Goal: Information Seeking & Learning: Learn about a topic

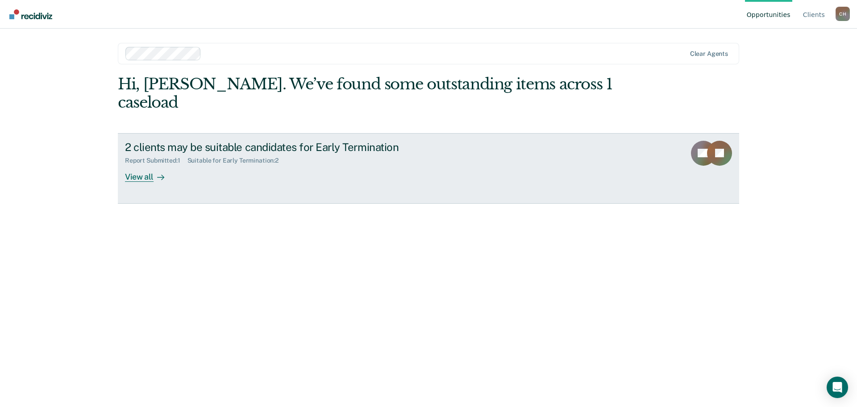
click at [143, 164] on div "Report Submitted : 1" at bounding box center [156, 161] width 63 height 8
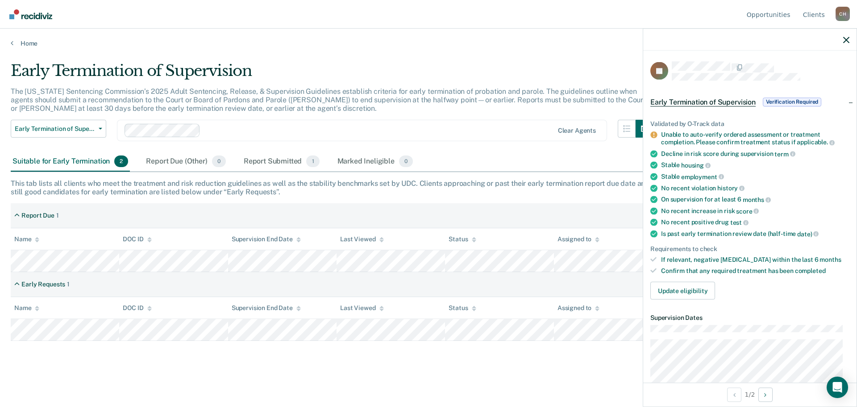
click at [843, 40] on div at bounding box center [749, 40] width 213 height 22
click at [845, 38] on icon "button" at bounding box center [846, 40] width 6 height 6
drag, startPoint x: 661, startPoint y: 137, endPoint x: 781, endPoint y: 132, distance: 120.2
click at [781, 132] on li "Unable to auto-verify ordered assessment or treatment completion. Please confir…" at bounding box center [750, 138] width 199 height 15
drag, startPoint x: 781, startPoint y: 132, endPoint x: 753, endPoint y: 146, distance: 31.7
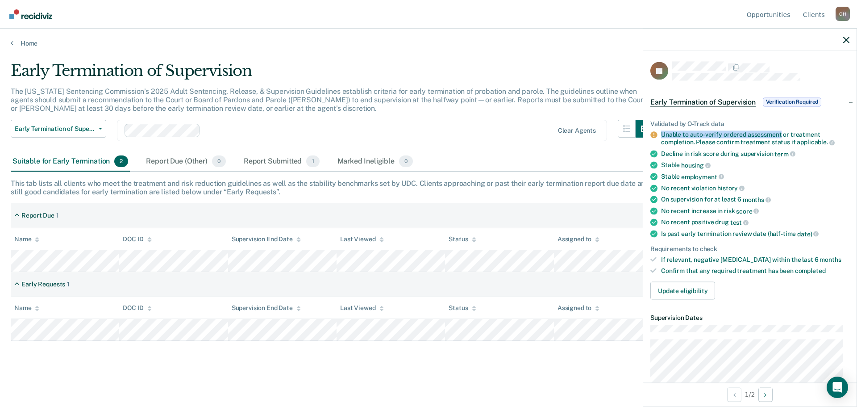
click at [782, 133] on div "Unable to auto-verify ordered assessment or treatment completion. Please confir…" at bounding box center [755, 138] width 188 height 15
click at [760, 156] on div "Decline in risk score during supervision term" at bounding box center [755, 154] width 188 height 8
click at [757, 146] on ul "Validated by O-Track data Unable to auto-verify ordered assessment or treatment…" at bounding box center [750, 197] width 199 height 154
click at [756, 145] on div "Unable to auto-verify ordered assessment or treatment completion. Please confir…" at bounding box center [755, 138] width 188 height 15
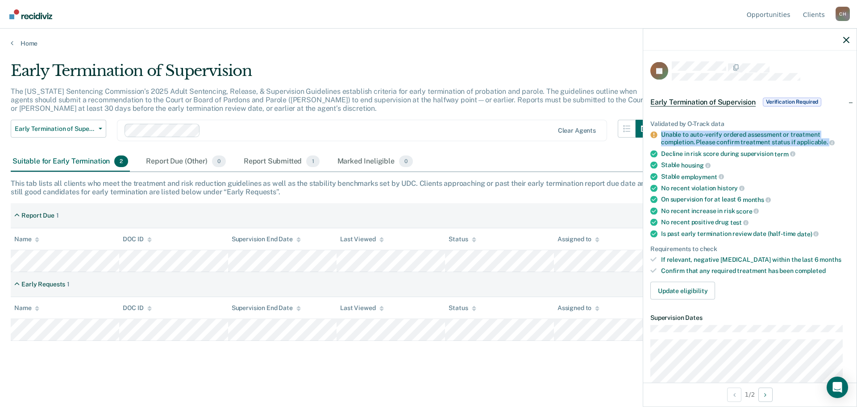
click at [756, 145] on div "Unable to auto-verify ordered assessment or treatment completion. Please confir…" at bounding box center [755, 138] width 188 height 15
click at [759, 118] on div "Validated by O-Track data Unable to auto-verify ordered assessment or treatment…" at bounding box center [749, 205] width 213 height 201
click at [847, 42] on icon "button" at bounding box center [846, 40] width 6 height 6
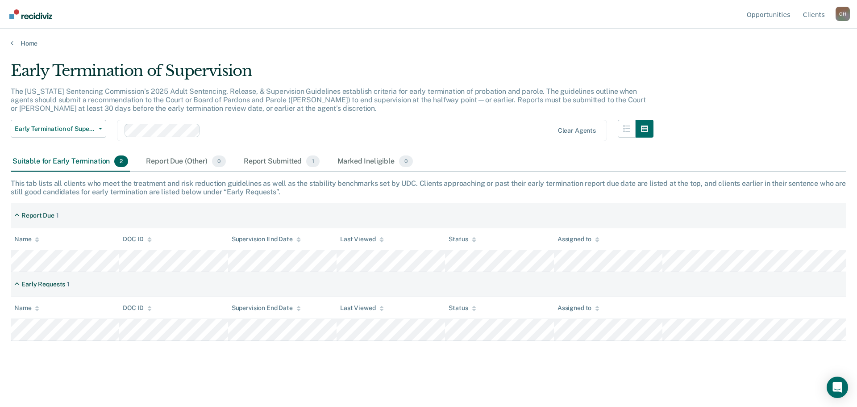
click at [612, 77] on div "Early Termination of Supervision" at bounding box center [332, 74] width 643 height 25
